Goal: Check status

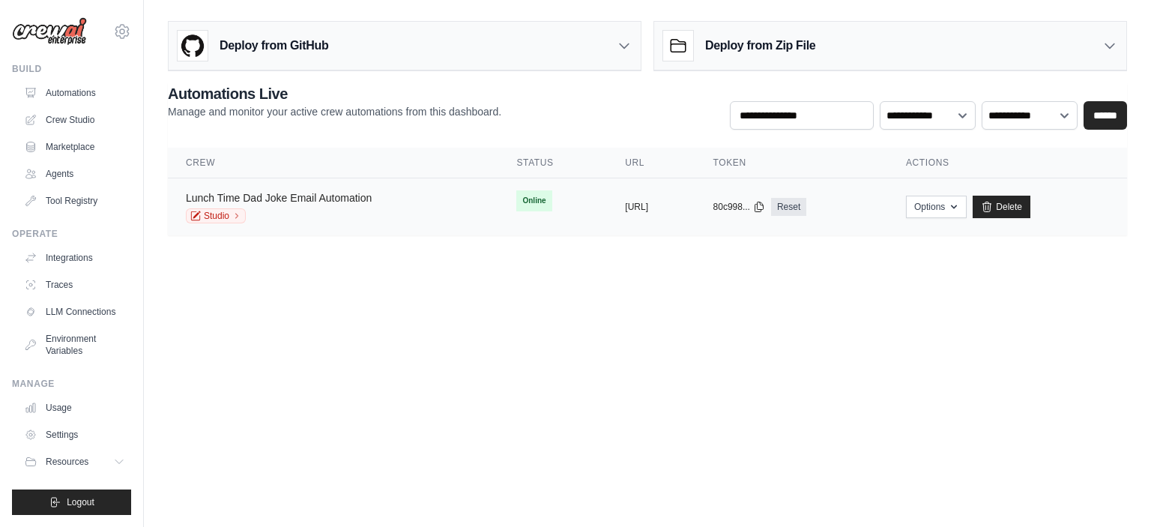
click at [351, 200] on link "Lunch Time Dad Joke Email Automation" at bounding box center [279, 198] width 186 height 12
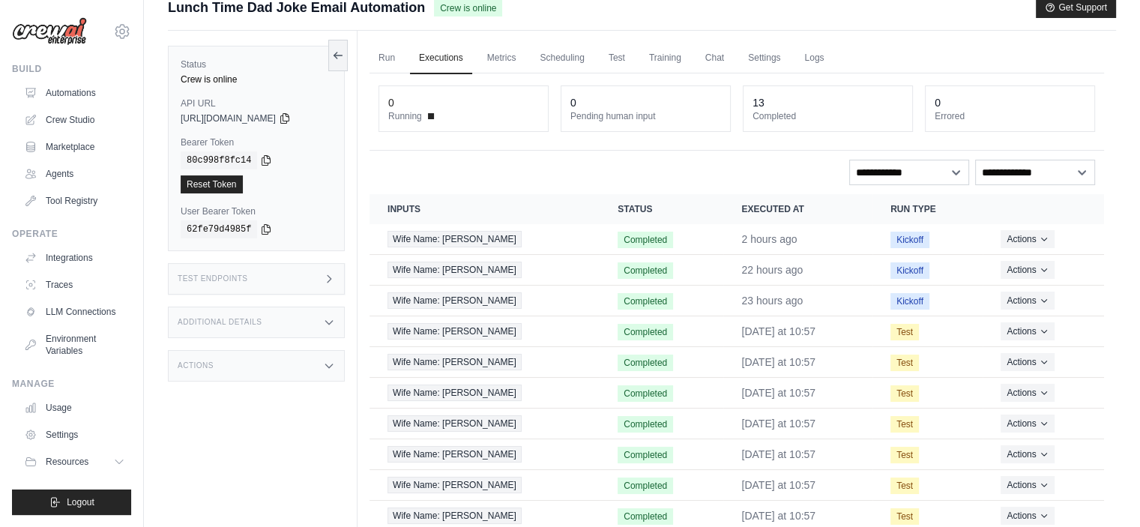
scroll to position [6, 0]
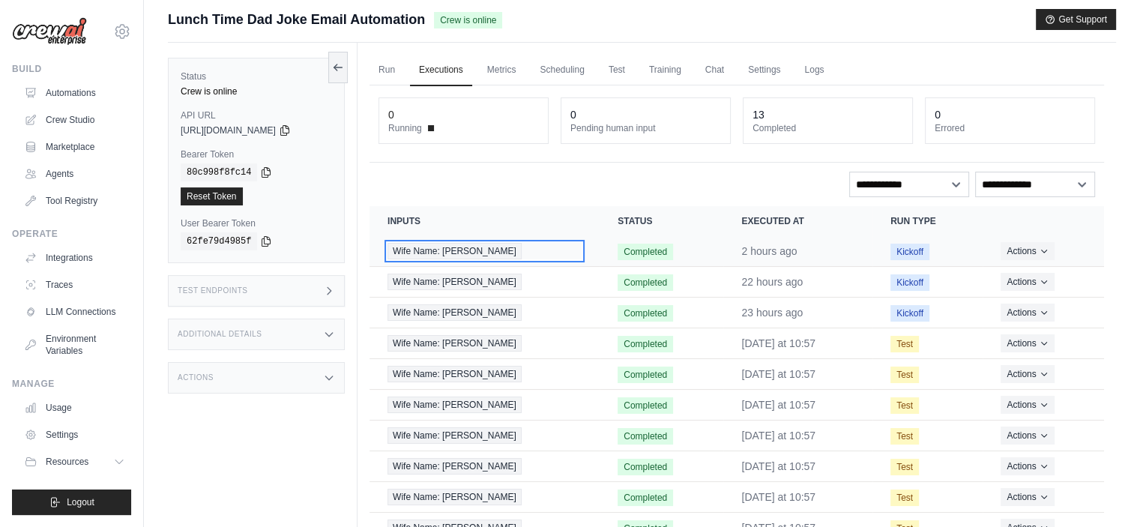
click at [447, 252] on span "Wife Name: [PERSON_NAME]" at bounding box center [454, 251] width 134 height 16
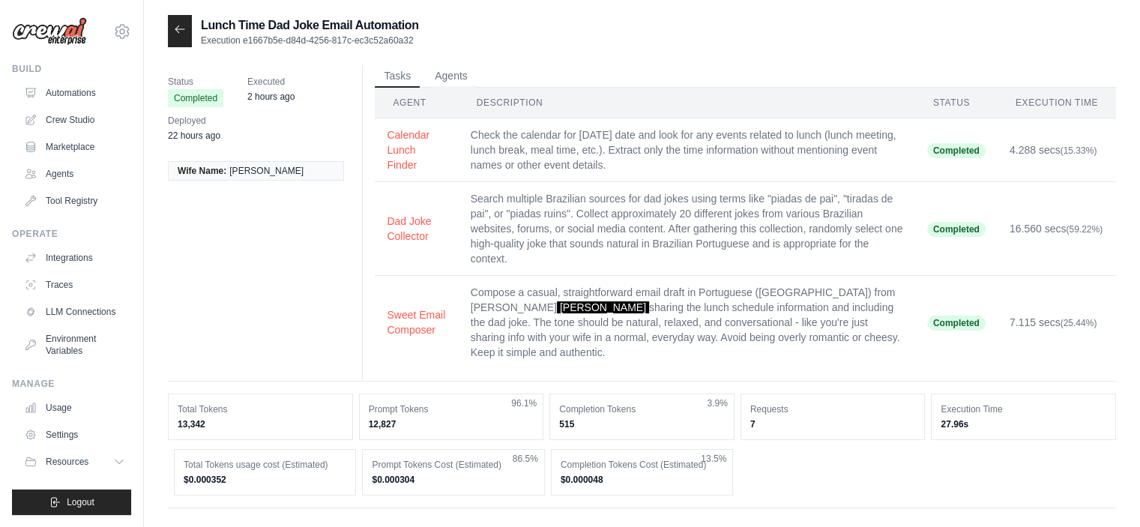
click at [178, 37] on div at bounding box center [180, 31] width 24 height 32
click at [180, 29] on icon at bounding box center [179, 28] width 9 height 7
